Goal: Task Accomplishment & Management: Complete application form

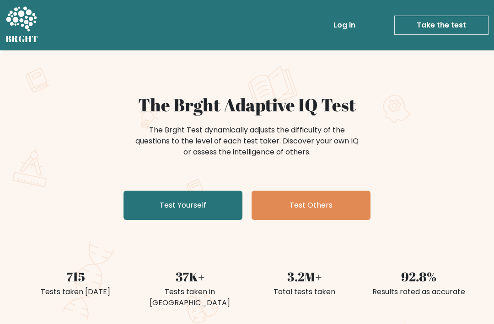
click at [216, 205] on link "Test Yourself" at bounding box center [183, 204] width 119 height 29
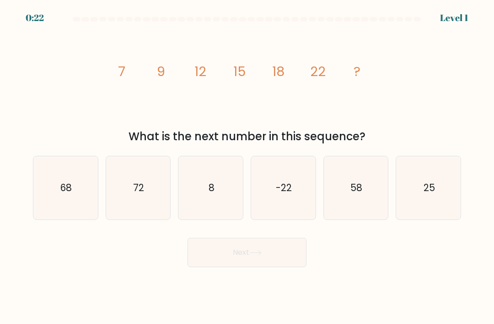
click at [425, 208] on icon "25" at bounding box center [428, 187] width 63 height 63
click at [248, 167] on input "f. 25" at bounding box center [247, 164] width 0 height 5
radio input "true"
click at [298, 259] on button "Next" at bounding box center [247, 252] width 119 height 29
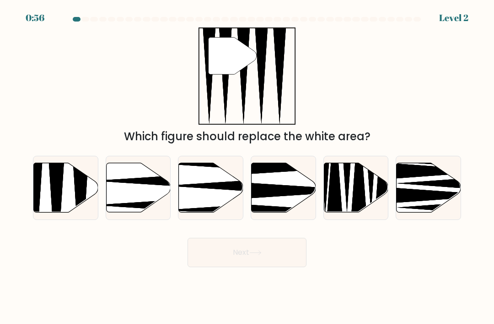
click at [426, 110] on div "" Which figure should replace the white area?" at bounding box center [246, 85] width 439 height 117
click at [80, 184] on icon at bounding box center [80, 214] width 16 height 128
click at [247, 167] on input "a." at bounding box center [247, 164] width 0 height 5
radio input "true"
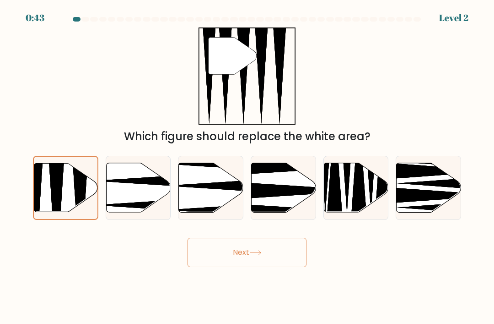
click at [274, 267] on button "Next" at bounding box center [247, 252] width 119 height 29
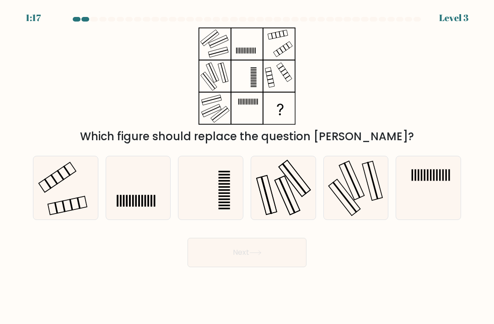
click at [74, 209] on icon at bounding box center [65, 187] width 63 height 63
click at [247, 167] on input "a." at bounding box center [247, 164] width 0 height 5
radio input "true"
click at [268, 266] on button "Next" at bounding box center [247, 252] width 119 height 29
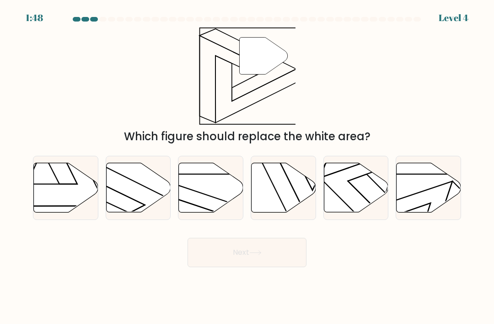
click at [144, 207] on icon at bounding box center [138, 187] width 65 height 49
click at [247, 167] on input "b." at bounding box center [247, 164] width 0 height 5
radio input "true"
click at [262, 255] on icon at bounding box center [255, 252] width 12 height 5
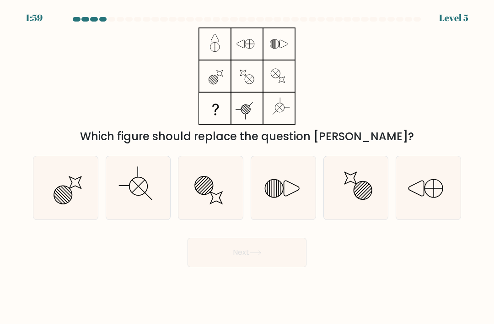
click at [131, 211] on icon at bounding box center [138, 187] width 63 height 63
click at [247, 167] on input "b." at bounding box center [247, 164] width 0 height 5
radio input "true"
click at [295, 267] on button "Next" at bounding box center [247, 252] width 119 height 29
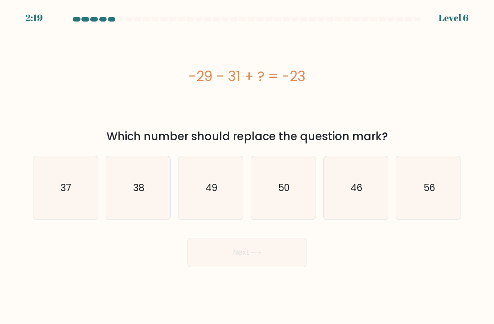
click at [67, 194] on text "37" at bounding box center [66, 187] width 11 height 13
click at [247, 167] on input "a. 37" at bounding box center [247, 164] width 0 height 5
radio input "true"
click at [231, 260] on button "Next" at bounding box center [247, 252] width 119 height 29
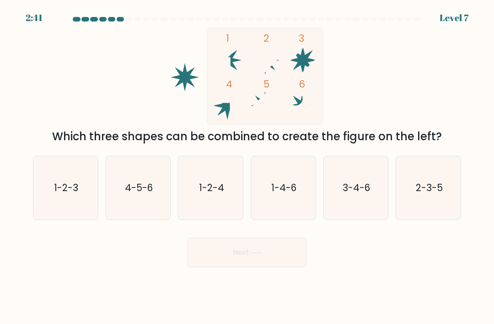
click at [431, 194] on text "2-3-5" at bounding box center [429, 187] width 27 height 13
click at [248, 167] on input "f. 2-3-5" at bounding box center [247, 164] width 0 height 5
radio input "true"
click at [273, 267] on button "Next" at bounding box center [247, 252] width 119 height 29
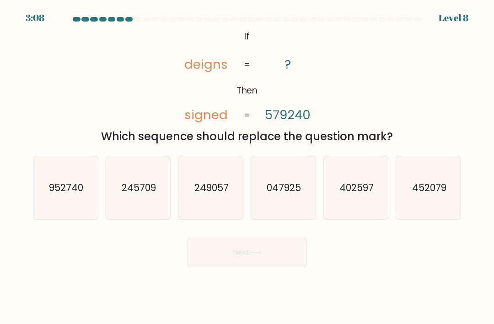
click at [273, 206] on icon "047925" at bounding box center [283, 187] width 63 height 63
click at [248, 167] on input "d. 047925" at bounding box center [247, 164] width 0 height 5
radio input "true"
click at [268, 263] on button "Next" at bounding box center [247, 252] width 119 height 29
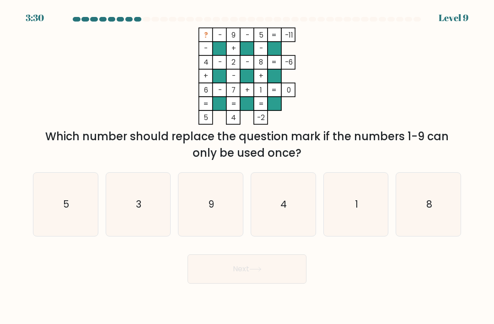
click at [144, 221] on icon "3" at bounding box center [138, 204] width 63 height 63
click at [247, 167] on input "b. 3" at bounding box center [247, 164] width 0 height 5
radio input "true"
click at [250, 270] on button "Next" at bounding box center [247, 268] width 119 height 29
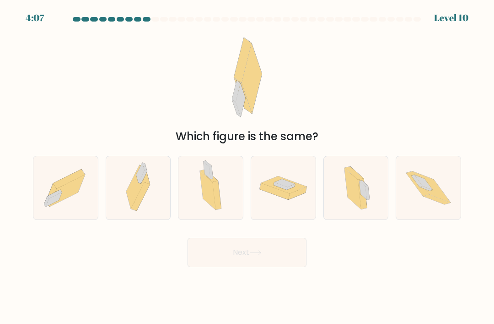
click at [356, 206] on icon at bounding box center [353, 188] width 16 height 41
click at [248, 167] on input "e." at bounding box center [247, 164] width 0 height 5
radio input "true"
click at [282, 261] on button "Next" at bounding box center [247, 252] width 119 height 29
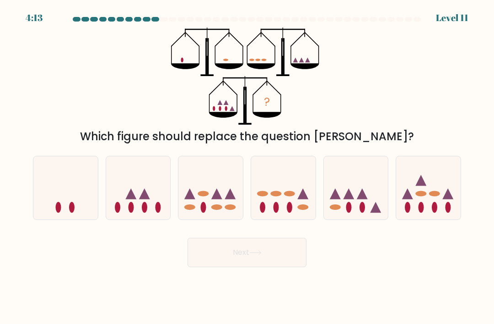
click at [134, 203] on icon at bounding box center [138, 188] width 65 height 54
click at [247, 167] on input "b." at bounding box center [247, 164] width 0 height 5
radio input "true"
click at [272, 264] on button "Next" at bounding box center [247, 252] width 119 height 29
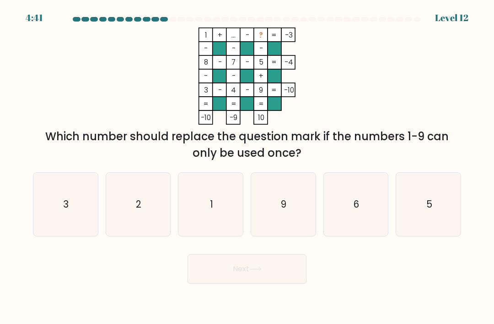
click at [364, 222] on icon "6" at bounding box center [355, 204] width 63 height 63
click at [248, 167] on input "e. 6" at bounding box center [247, 164] width 0 height 5
radio input "true"
click at [284, 283] on button "Next" at bounding box center [247, 268] width 119 height 29
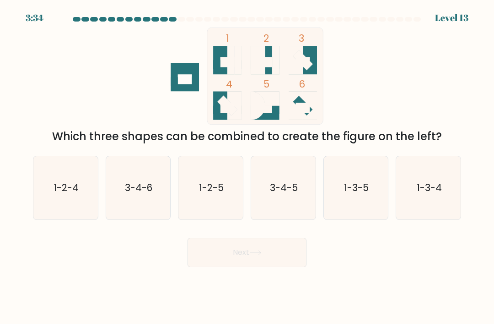
click at [364, 211] on icon "1-3-5" at bounding box center [355, 187] width 63 height 63
click at [248, 167] on input "e. 1-3-5" at bounding box center [247, 164] width 0 height 5
radio input "true"
click at [276, 267] on button "Next" at bounding box center [247, 252] width 119 height 29
click at [270, 262] on button "Next" at bounding box center [247, 252] width 119 height 29
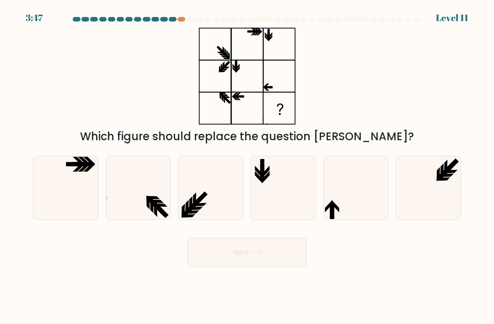
click at [356, 208] on icon at bounding box center [355, 187] width 63 height 63
click at [248, 167] on input "e." at bounding box center [247, 164] width 0 height 5
radio input "true"
click at [130, 200] on icon at bounding box center [138, 187] width 63 height 63
click at [247, 167] on input "b." at bounding box center [247, 164] width 0 height 5
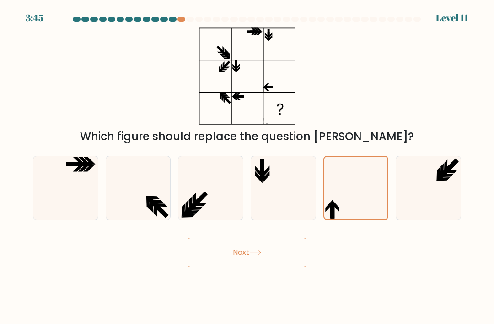
radio input "true"
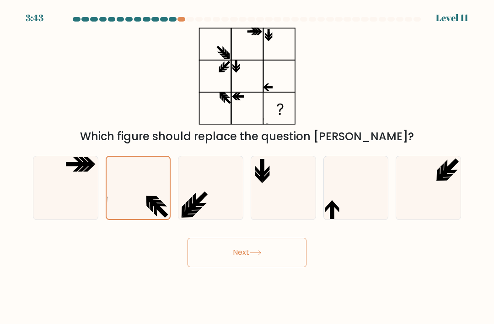
click at [268, 265] on button "Next" at bounding box center [247, 252] width 119 height 29
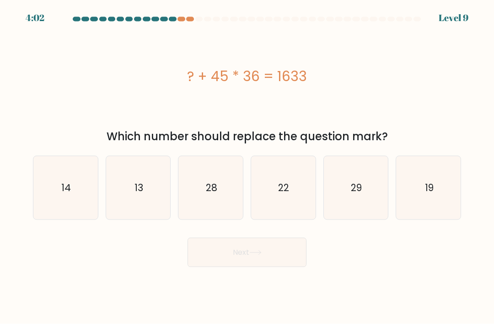
scroll to position [29, 0]
